Goal: Share content

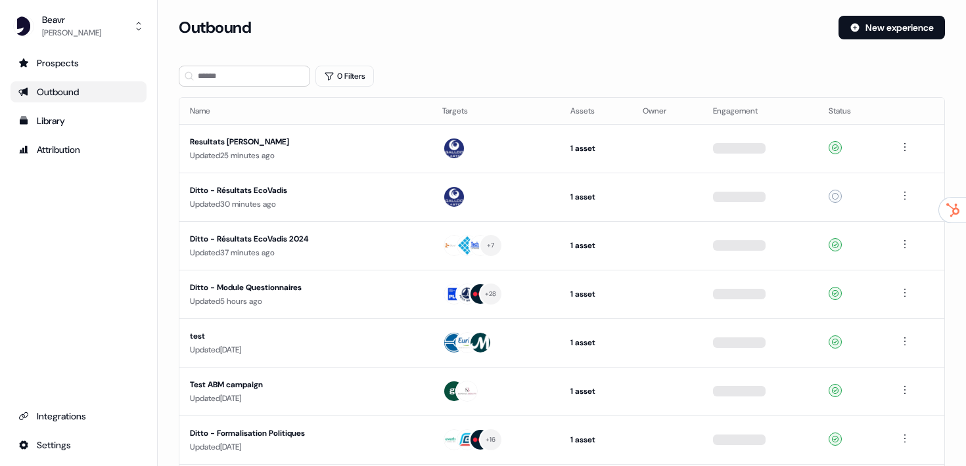
click at [75, 97] on div "Outbound" at bounding box center [78, 91] width 120 height 13
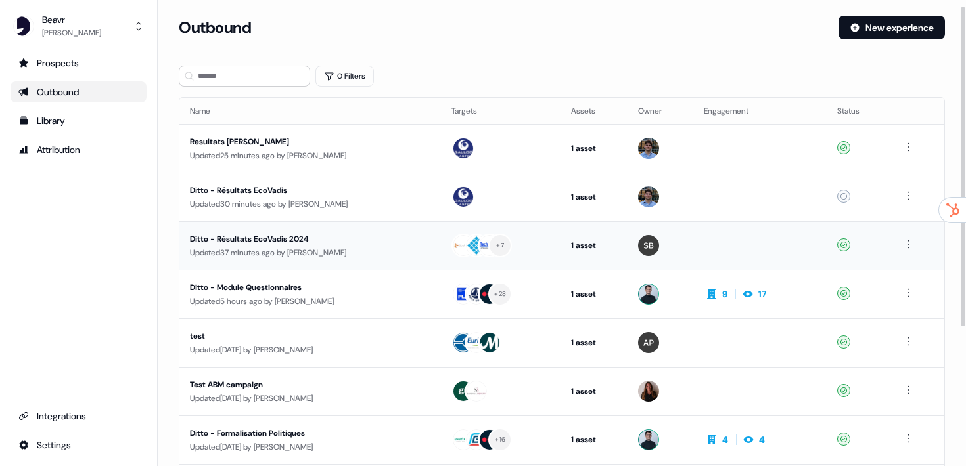
scroll to position [33, 0]
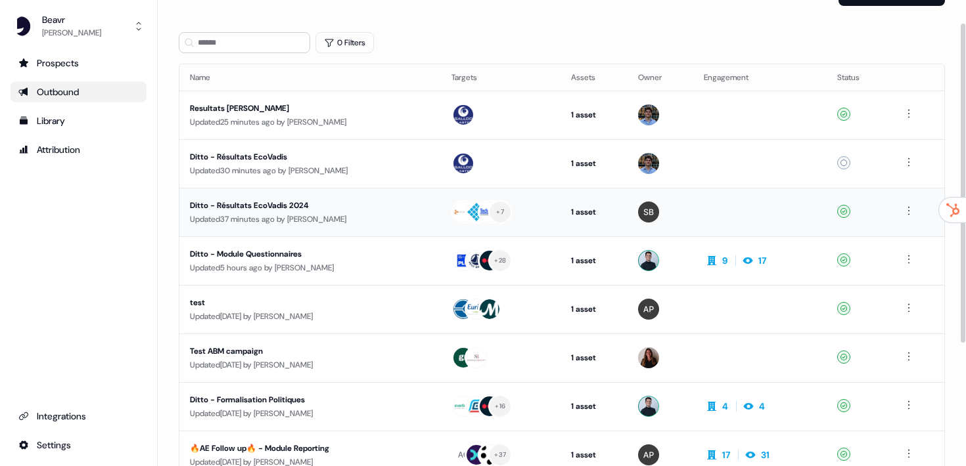
click at [273, 207] on div "Ditto - Résultats EcoVadis 2024" at bounding box center [310, 205] width 240 height 13
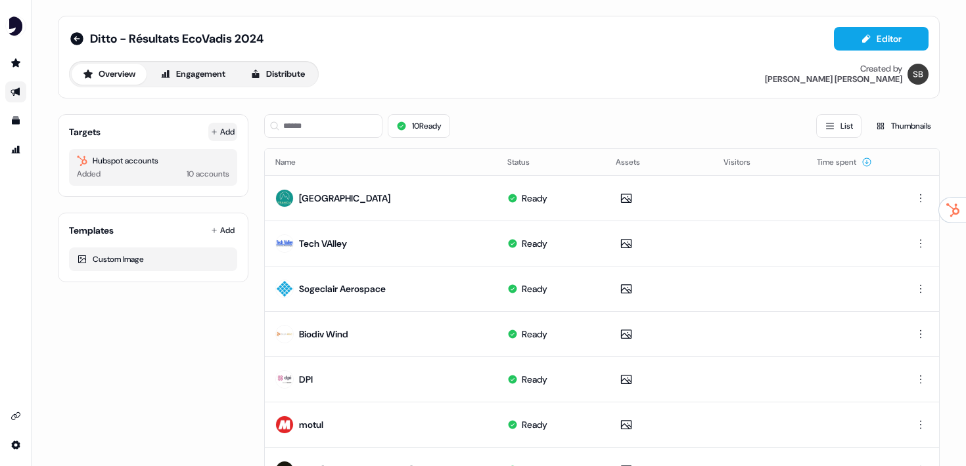
click at [226, 138] on button "Add" at bounding box center [222, 132] width 29 height 18
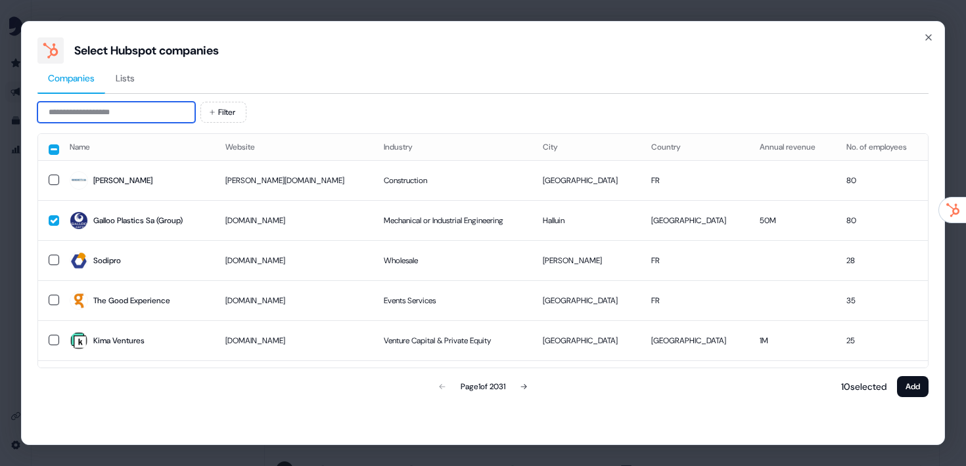
click at [100, 121] on input at bounding box center [116, 112] width 158 height 21
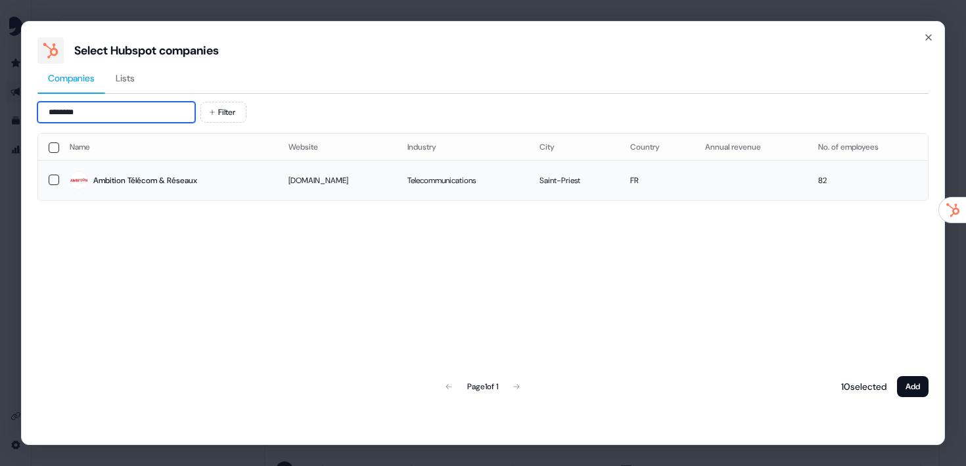
type input "********"
click at [47, 177] on td at bounding box center [48, 180] width 21 height 40
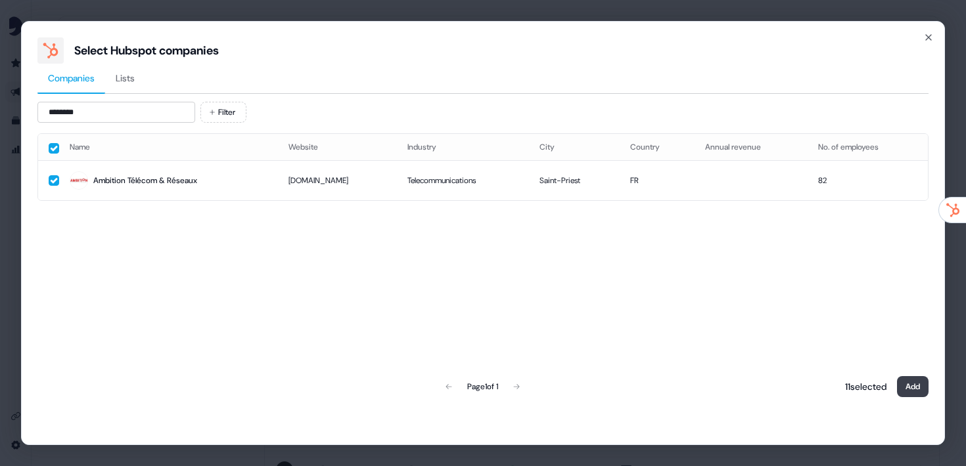
click at [908, 397] on button "Add" at bounding box center [913, 386] width 32 height 21
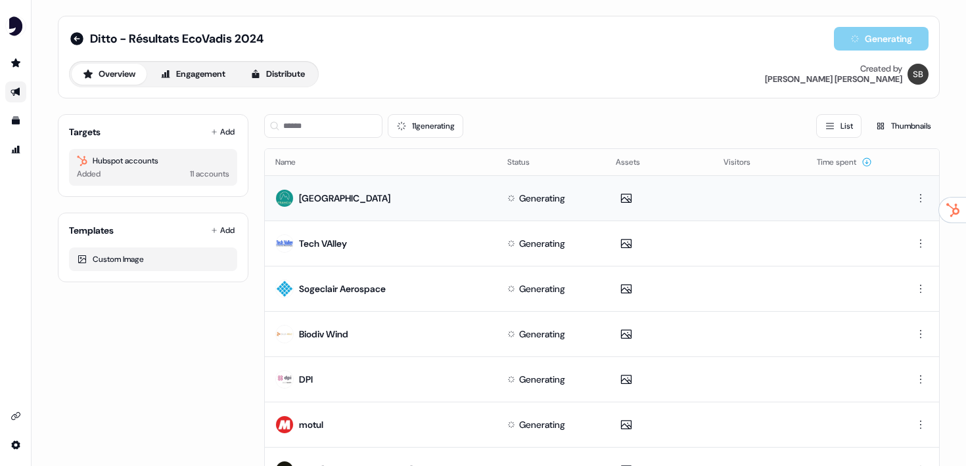
scroll to position [250, 0]
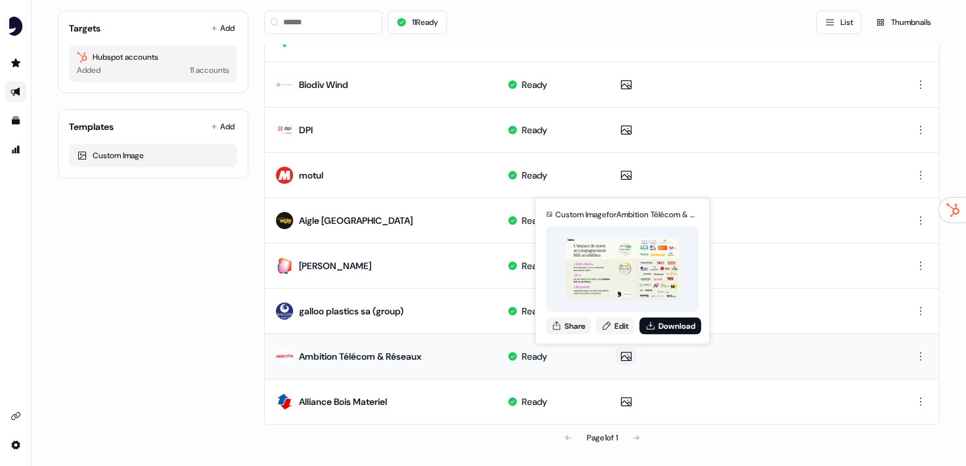
click at [623, 403] on icon at bounding box center [626, 401] width 11 height 9
click at [579, 317] on div "Custom Image for Ambition Télécom & Réseaux Share Edit Download" at bounding box center [622, 271] width 158 height 137
click at [577, 328] on button "Share" at bounding box center [568, 325] width 45 height 17
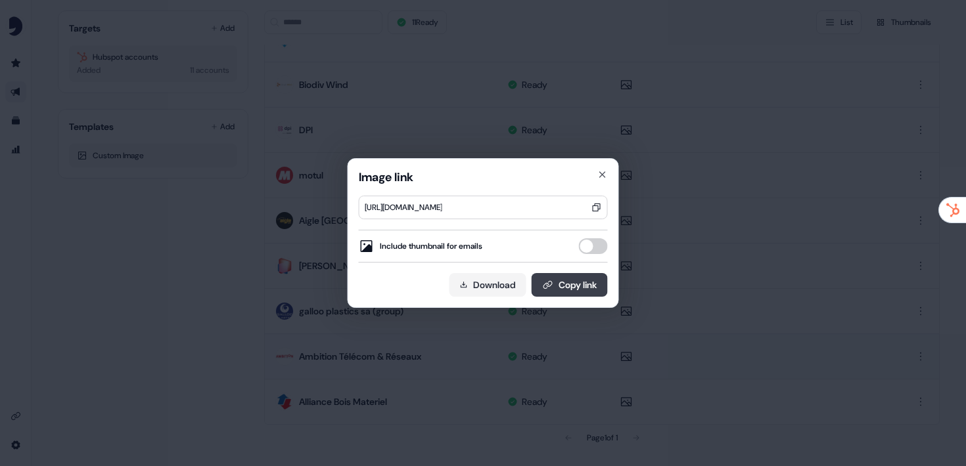
click at [585, 286] on button "Copy link" at bounding box center [569, 285] width 76 height 24
click at [566, 283] on button "Copy link" at bounding box center [569, 285] width 76 height 24
